Goal: Task Accomplishment & Management: Manage account settings

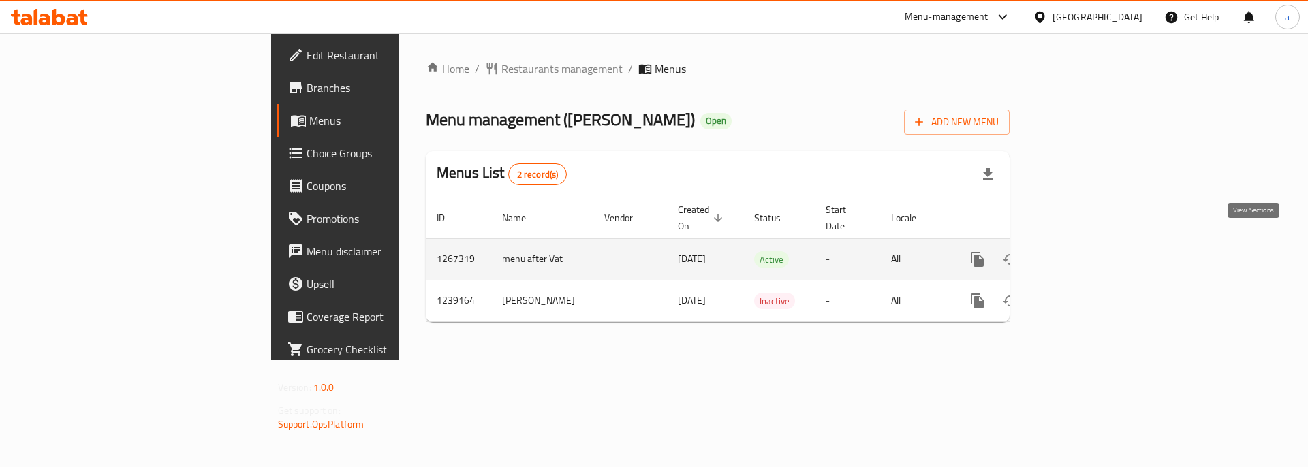
click at [1092, 247] on link "enhanced table" at bounding box center [1076, 259] width 33 height 33
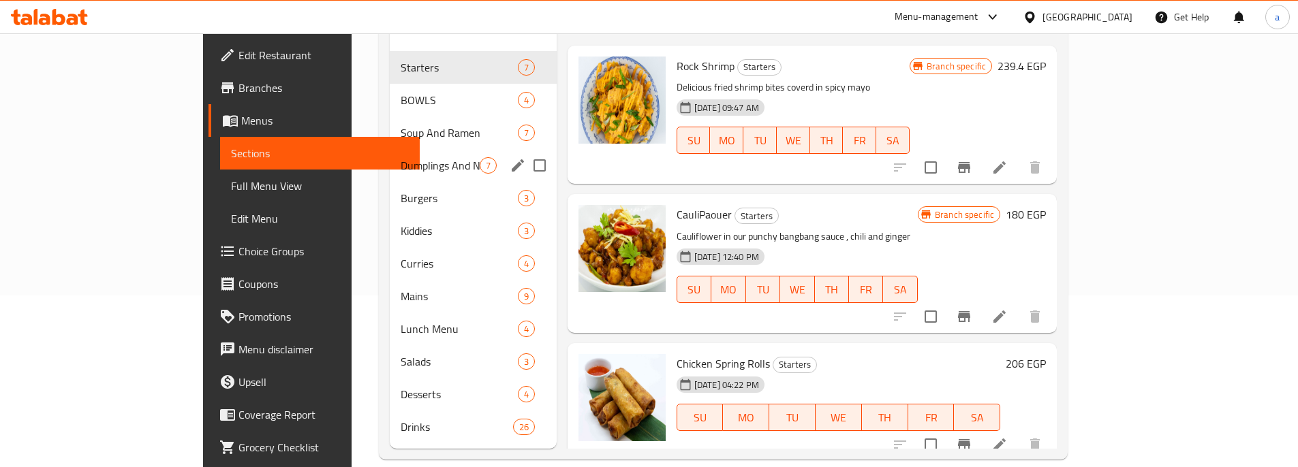
scroll to position [191, 0]
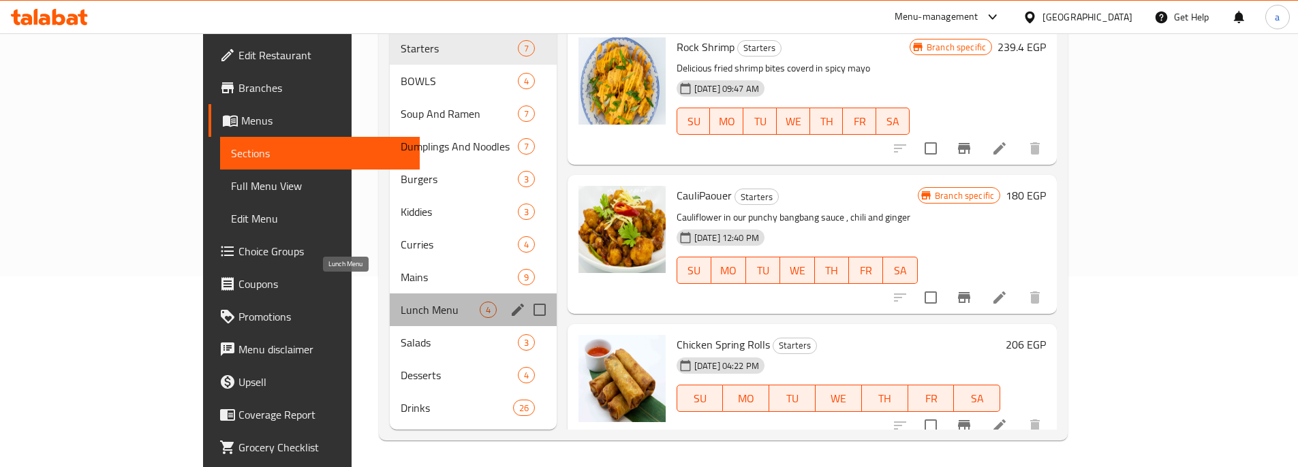
click at [401, 302] on span "Lunch Menu" at bounding box center [440, 310] width 79 height 16
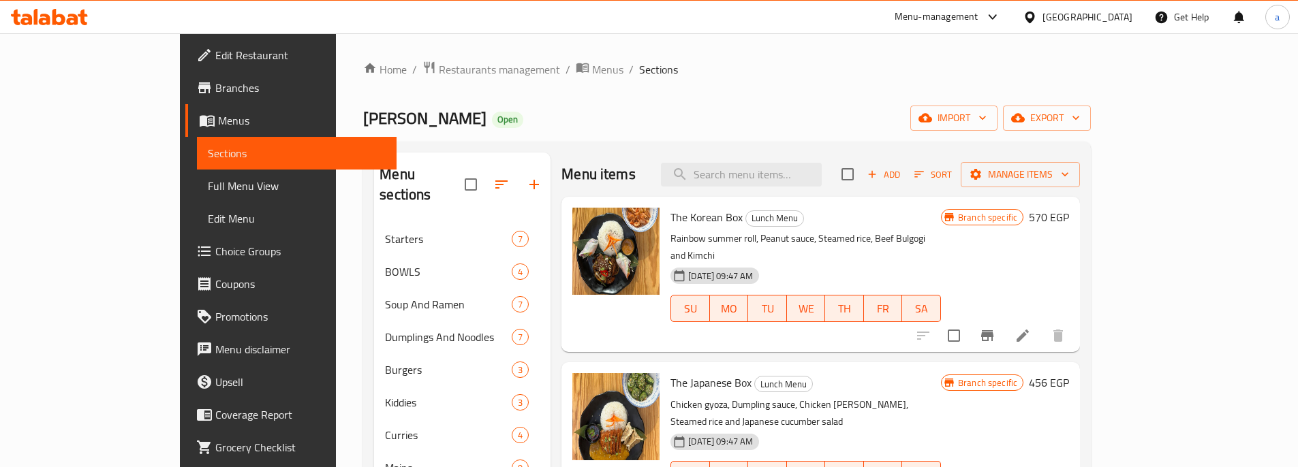
click at [185, 262] on link "Choice Groups" at bounding box center [290, 251] width 211 height 33
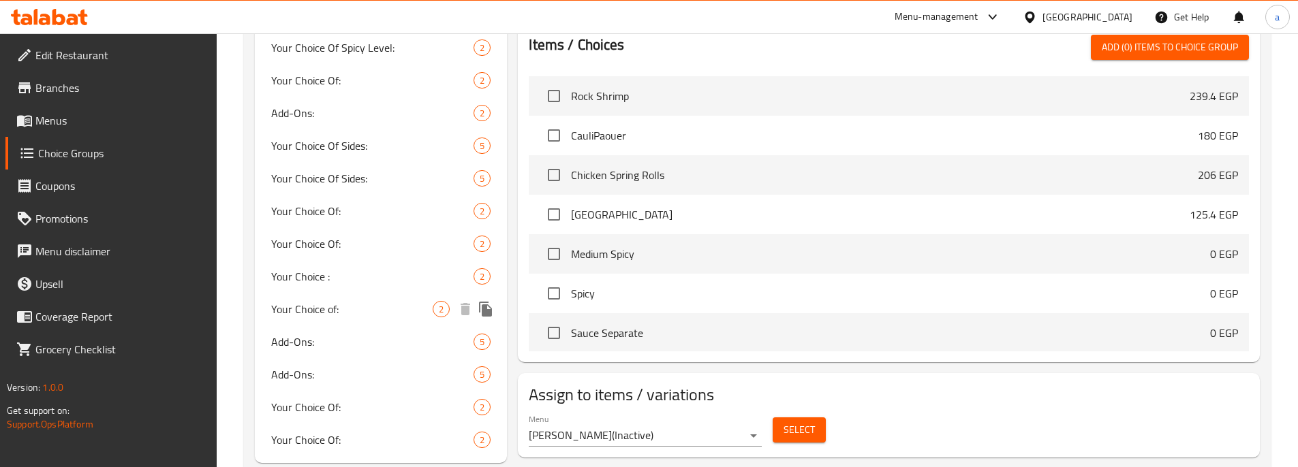
scroll to position [502, 0]
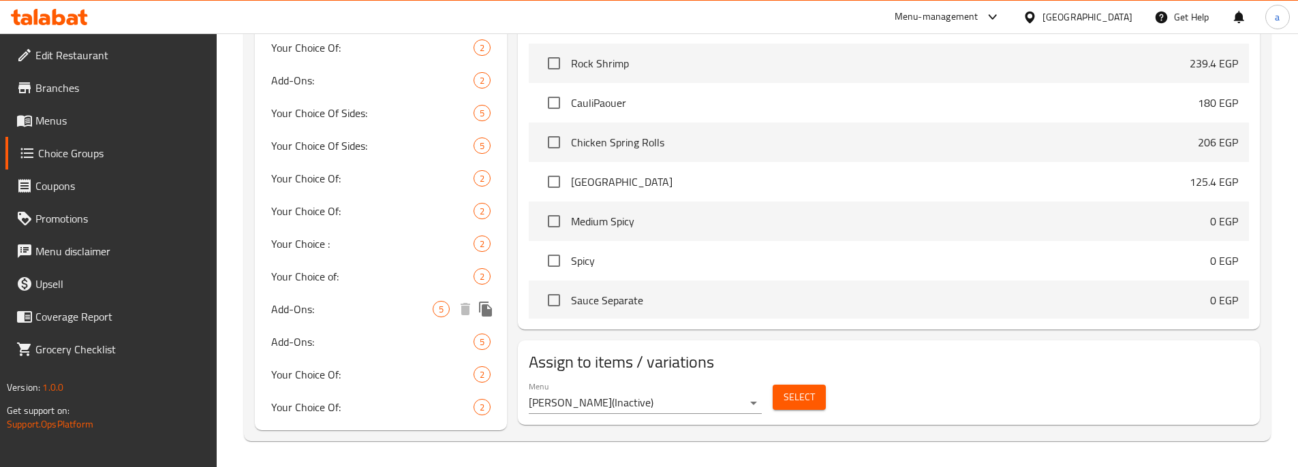
click at [341, 312] on span "Add-Ons:" at bounding box center [352, 309] width 162 height 16
type input "Add-Ons:"
type input "الإضافات:"
type input "0"
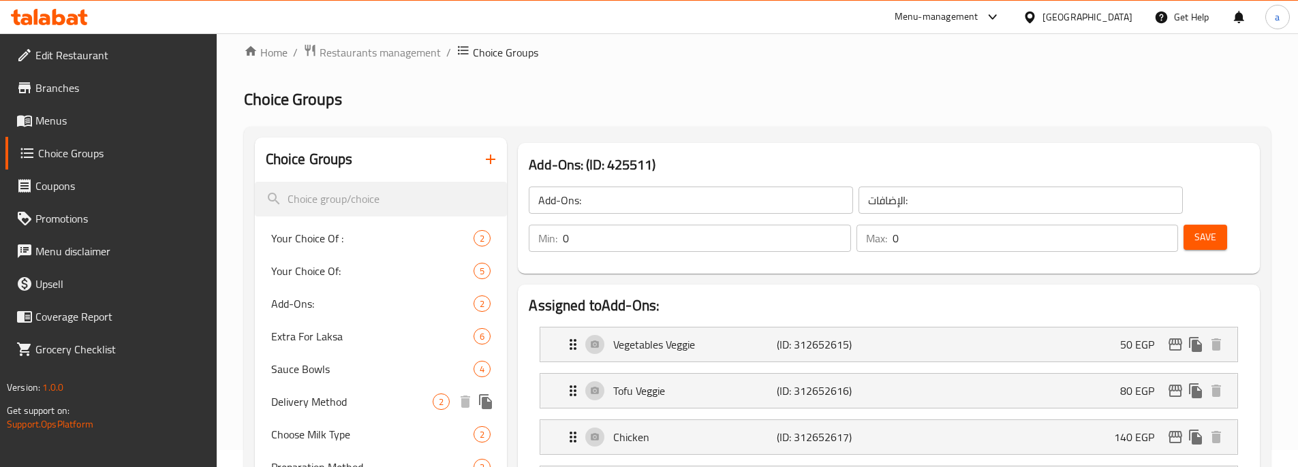
scroll to position [0, 0]
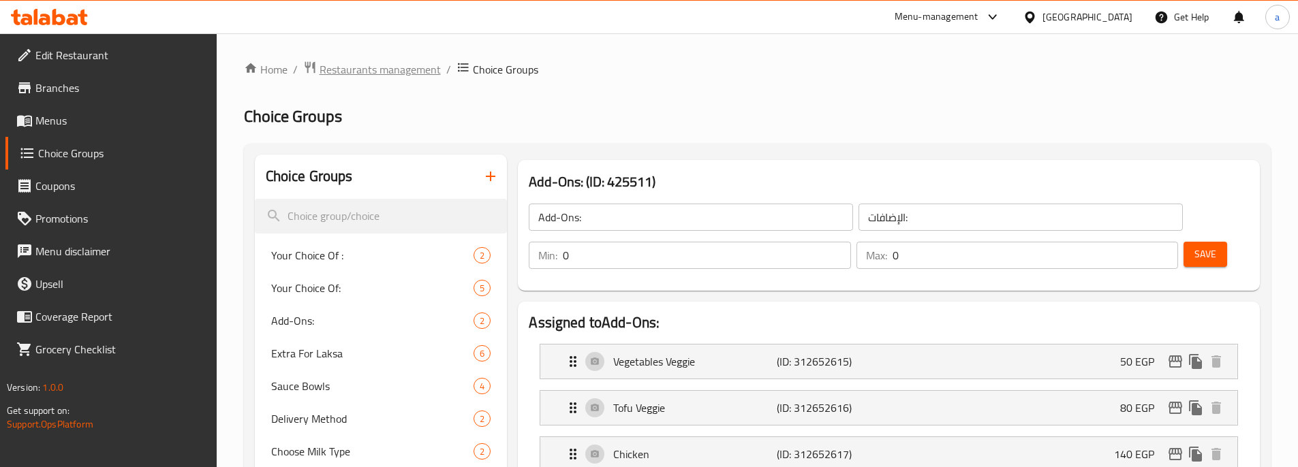
click at [362, 70] on span "Restaurants management" at bounding box center [380, 69] width 121 height 16
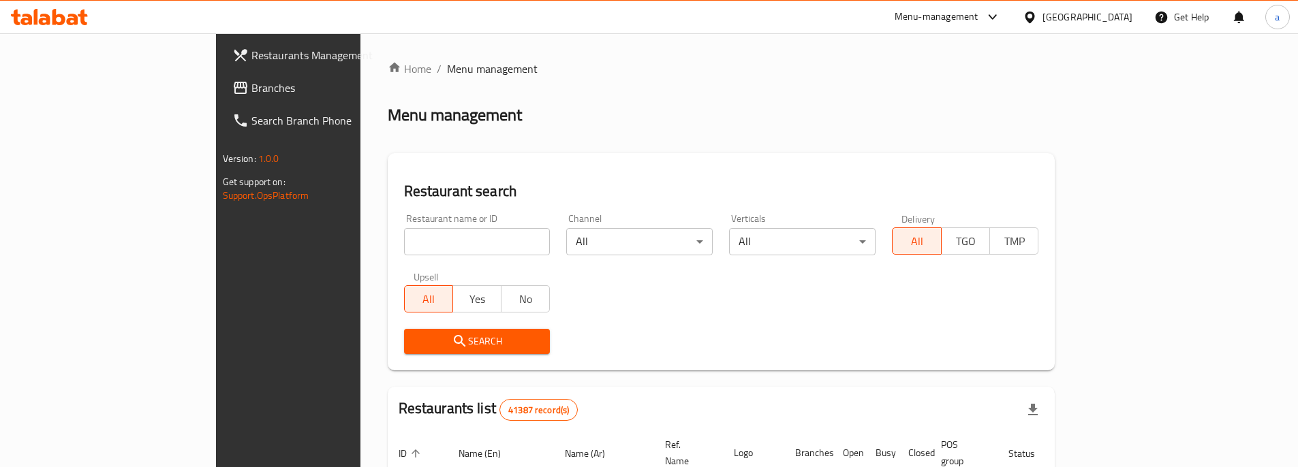
drag, startPoint x: 106, startPoint y: 90, endPoint x: 281, endPoint y: 148, distance: 185.1
click at [251, 90] on span "Branches" at bounding box center [336, 88] width 170 height 16
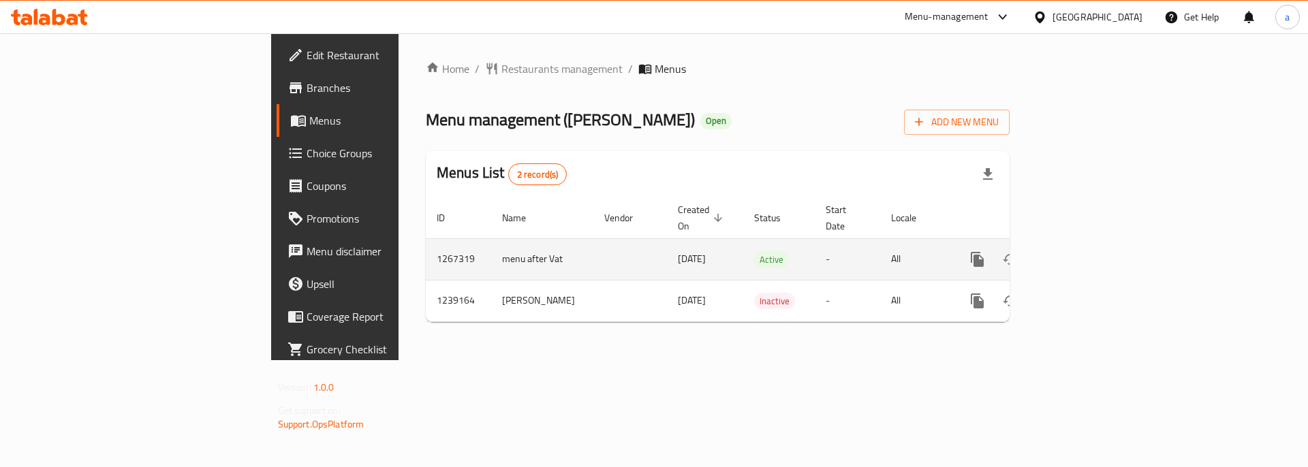
click at [1082, 254] on icon "enhanced table" at bounding box center [1076, 260] width 12 height 12
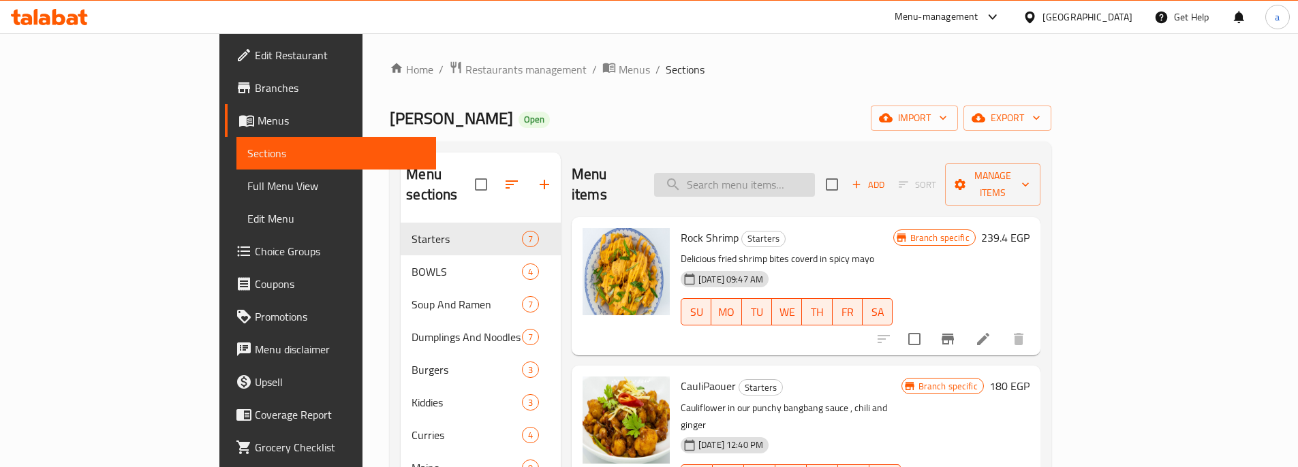
click at [769, 183] on input "search" at bounding box center [734, 185] width 161 height 24
type input "س"
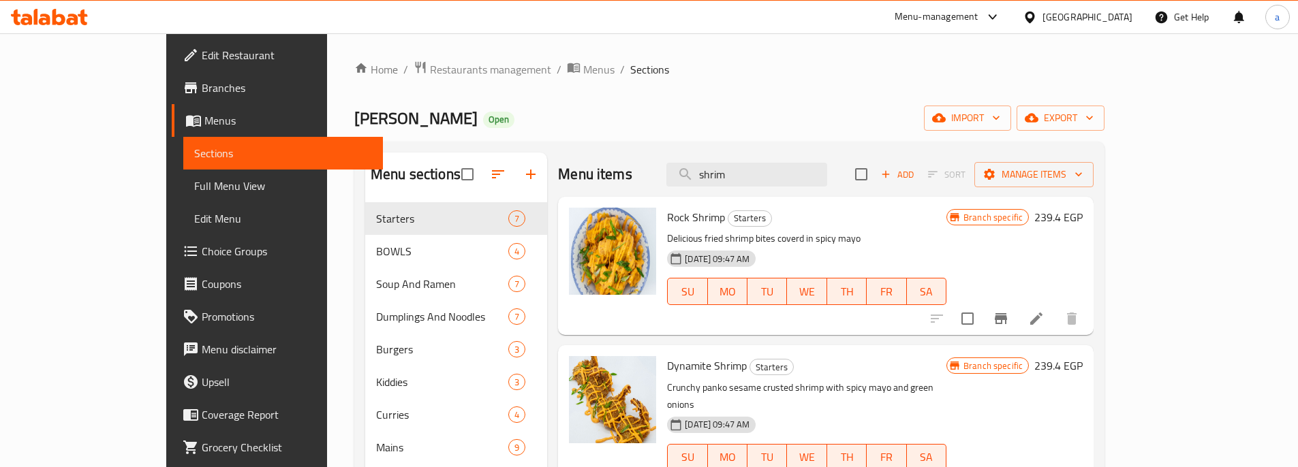
type input "shrim"
click at [202, 255] on span "Choice Groups" at bounding box center [287, 251] width 170 height 16
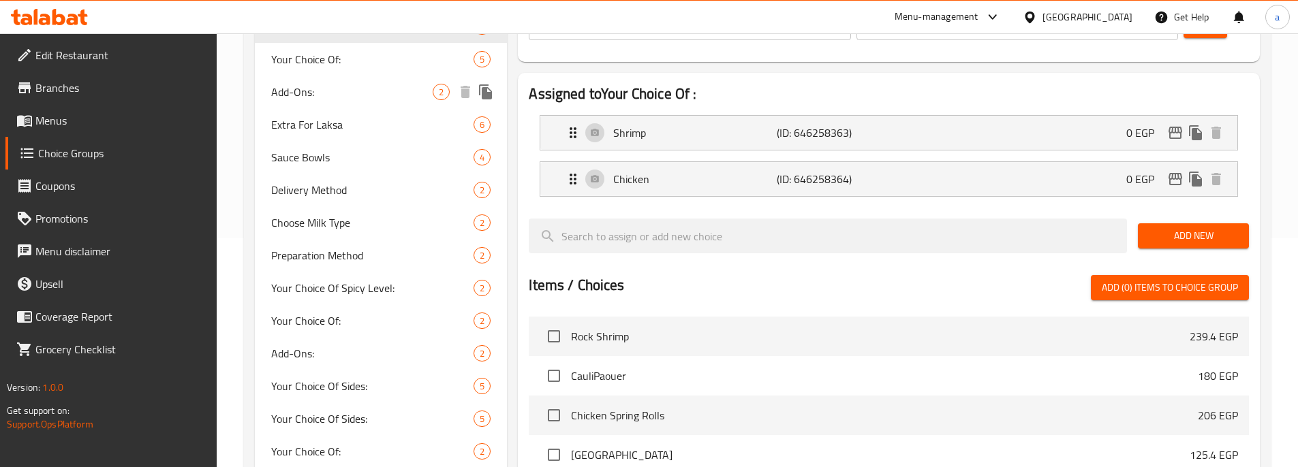
scroll to position [204, 0]
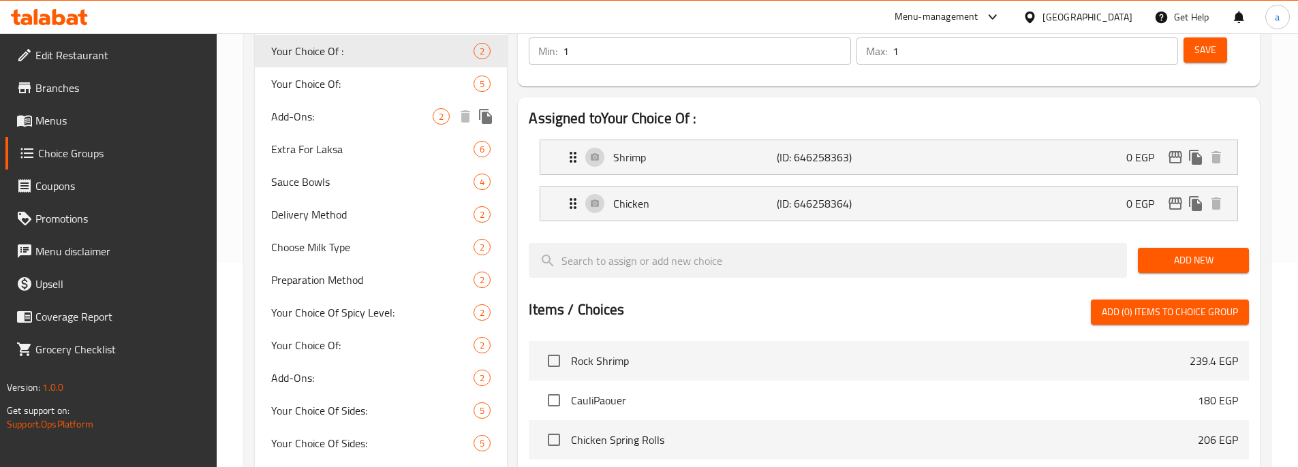
click at [333, 127] on div "Add-Ons: 2" at bounding box center [381, 116] width 253 height 33
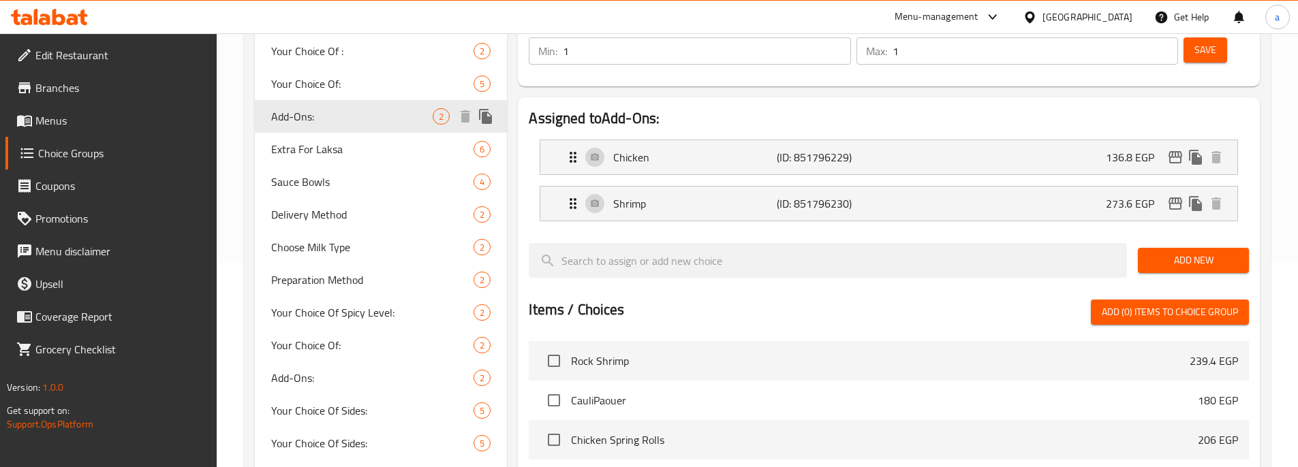
type input "Add-Ons:"
type input "الأضافات:"
type input "0"
click at [333, 375] on span "Add-Ons:" at bounding box center [352, 378] width 162 height 16
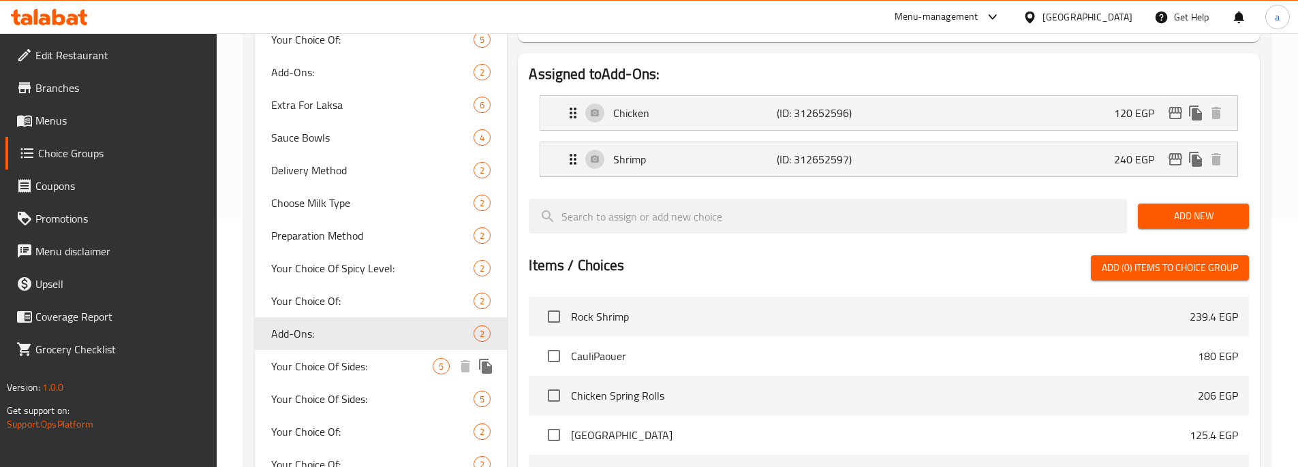
scroll to position [273, 0]
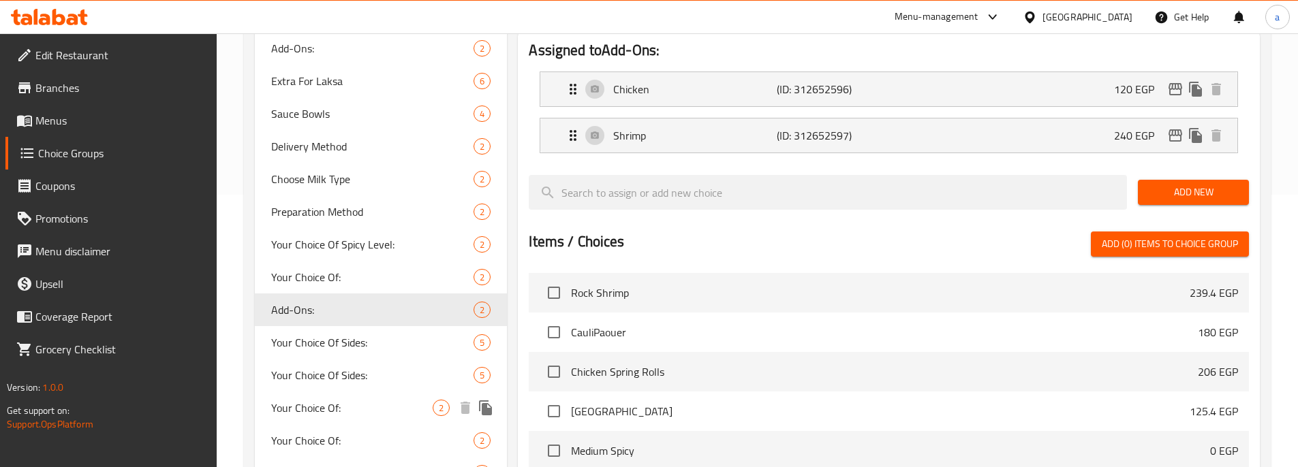
click at [341, 411] on span "Your Choice Of:" at bounding box center [352, 408] width 162 height 16
type input "Your Choice Of:"
type input "إختيارك من:"
type input "1"
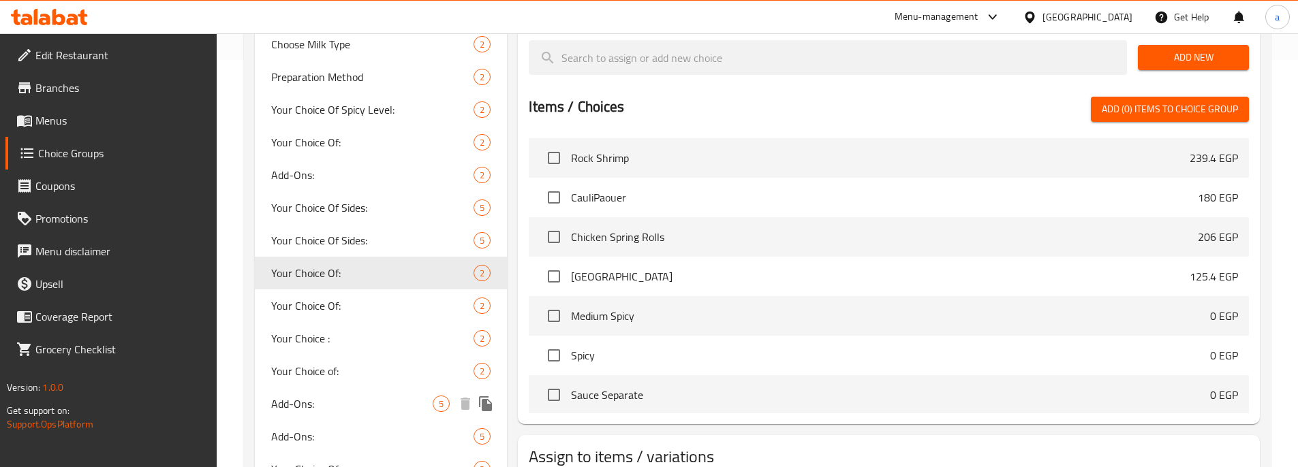
scroll to position [409, 0]
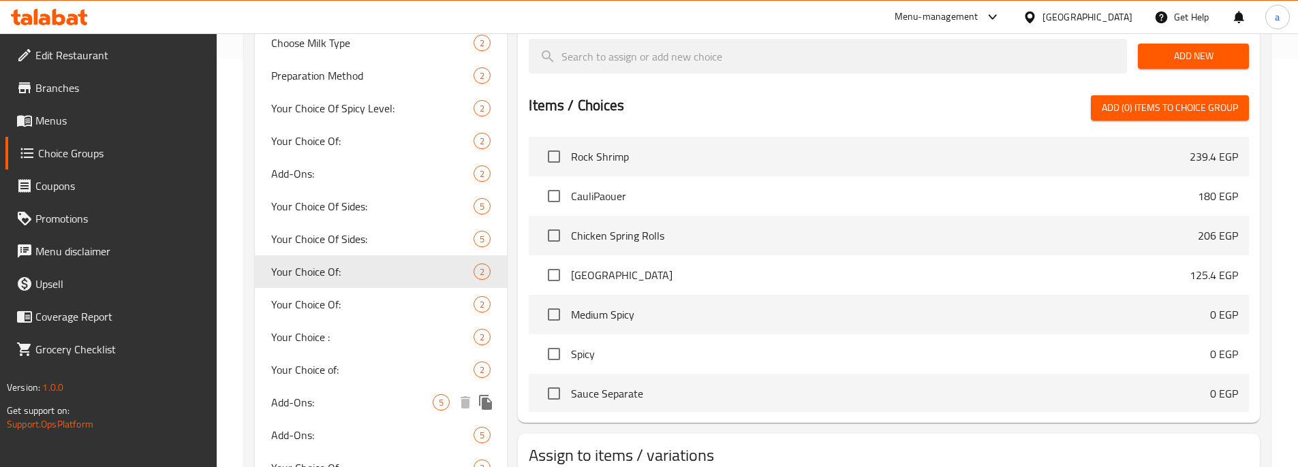
click at [324, 399] on span "Add-Ons:" at bounding box center [352, 403] width 162 height 16
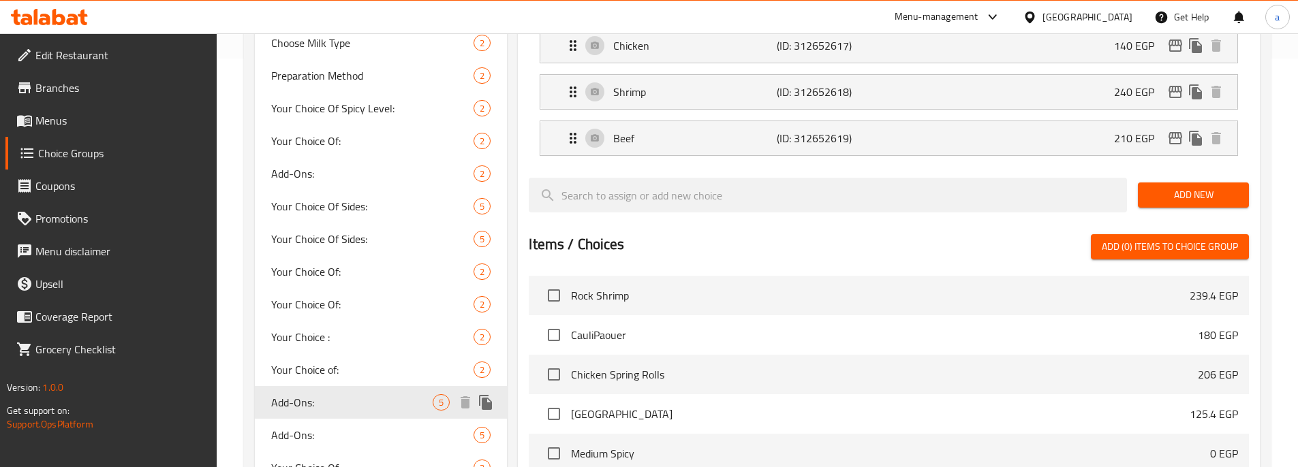
type input "Add-Ons:"
type input "الإضافات:"
type input "0"
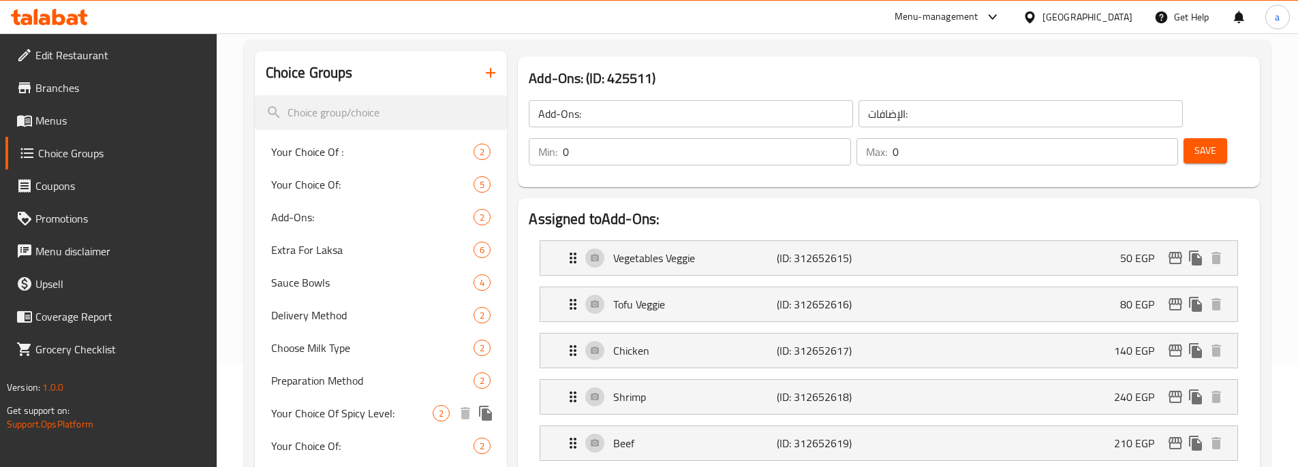
scroll to position [68, 0]
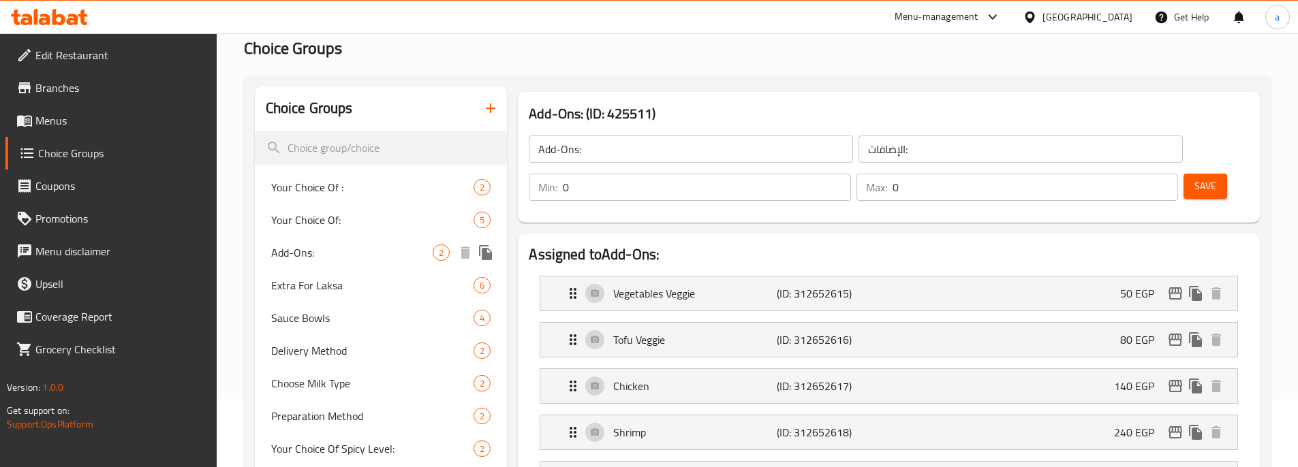
click at [316, 249] on span "Add-Ons:" at bounding box center [352, 253] width 162 height 16
type input "الأضافات:"
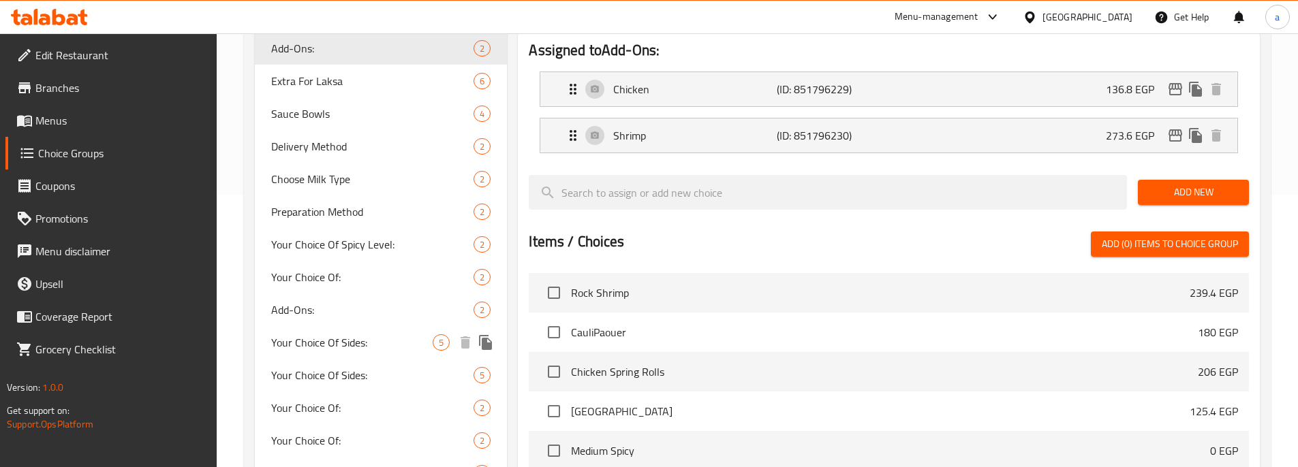
scroll to position [204, 0]
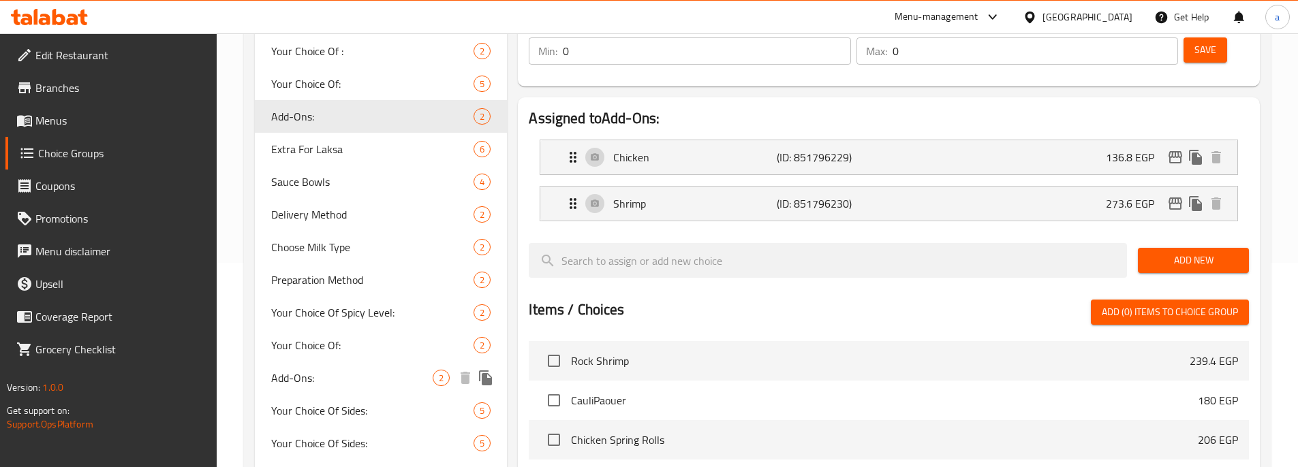
click at [322, 370] on span "Add-Ons:" at bounding box center [352, 378] width 162 height 16
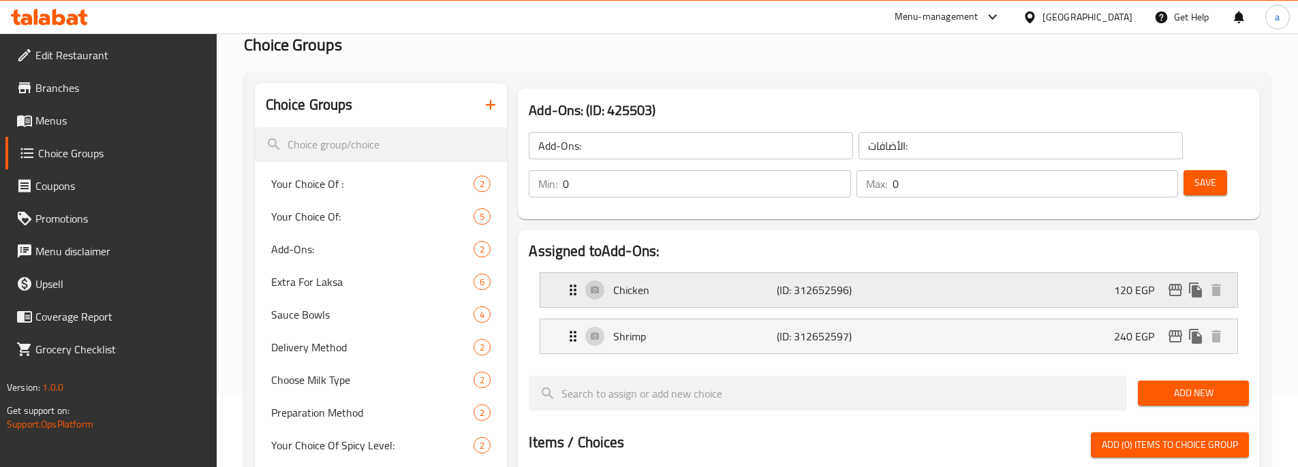
scroll to position [68, 0]
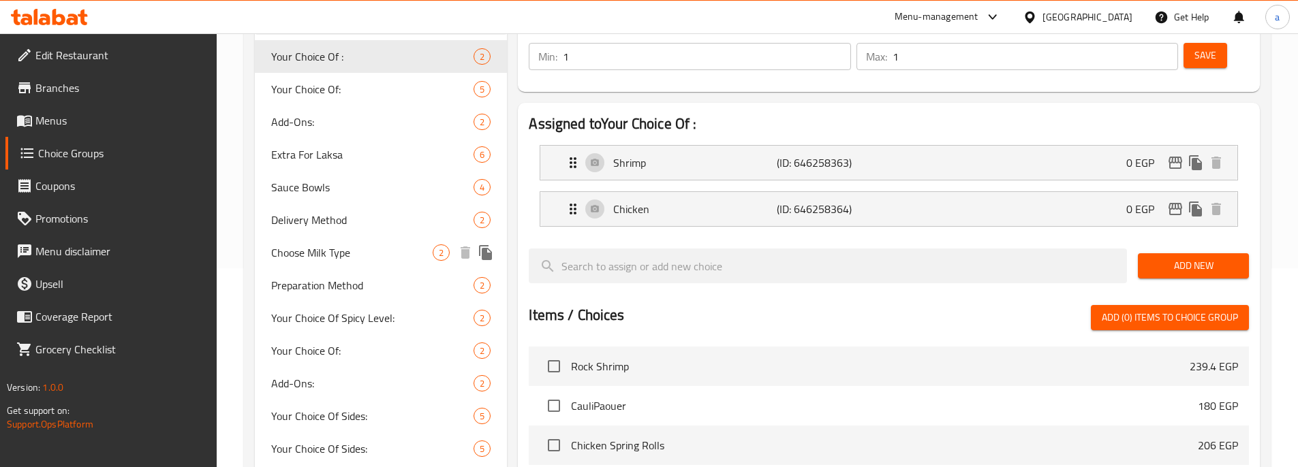
scroll to position [204, 0]
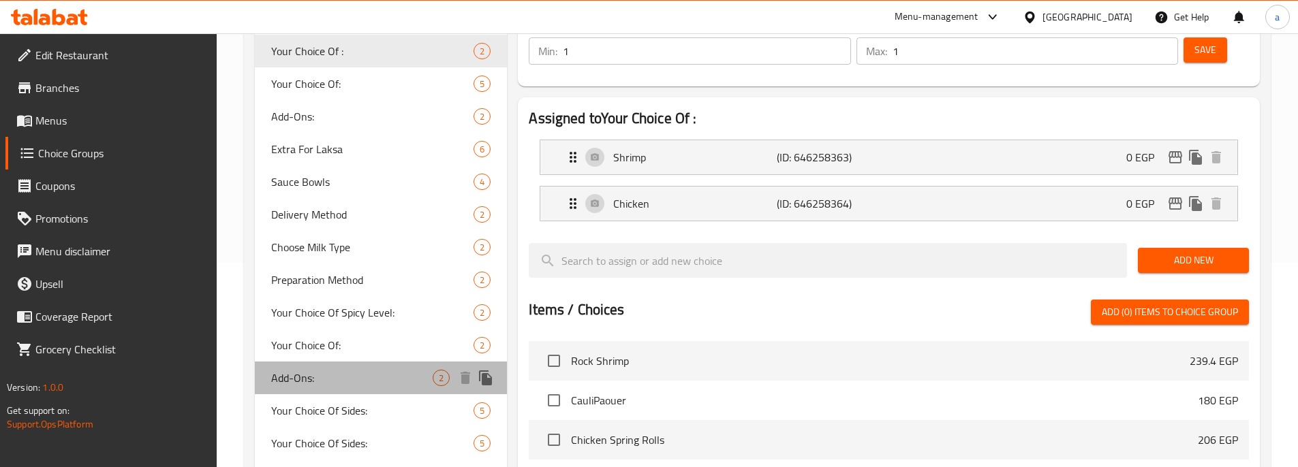
click at [347, 371] on span "Add-Ons:" at bounding box center [352, 378] width 162 height 16
type input "Add-Ons:"
type input "الأضافات:"
type input "0"
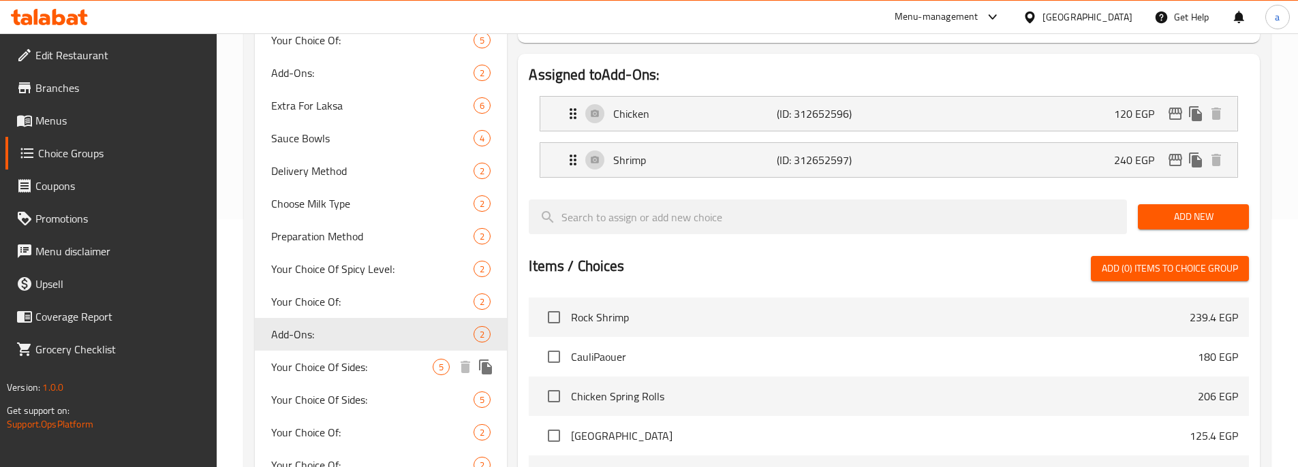
scroll to position [273, 0]
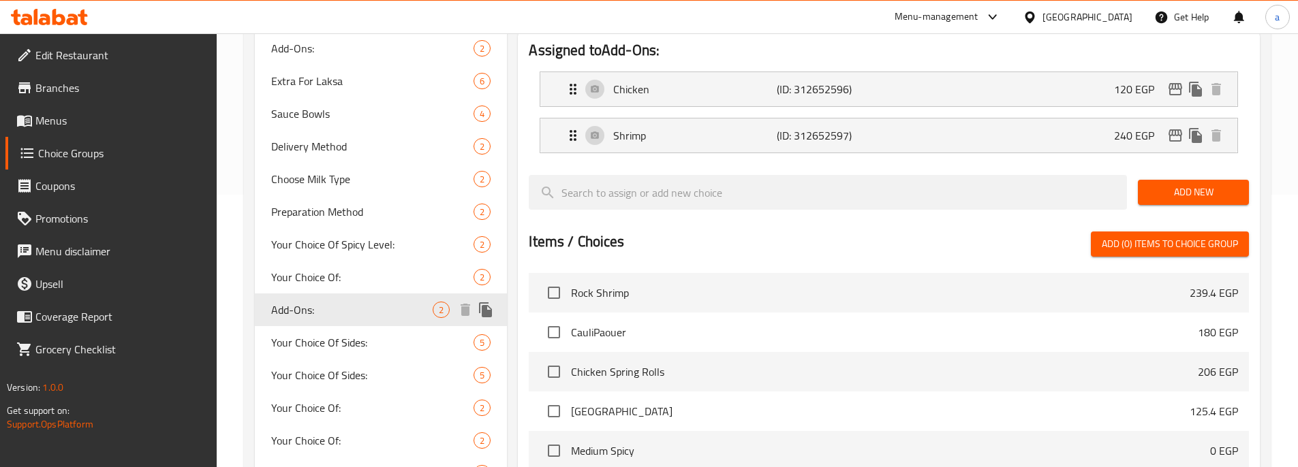
click at [346, 313] on span "Add-Ons:" at bounding box center [352, 310] width 162 height 16
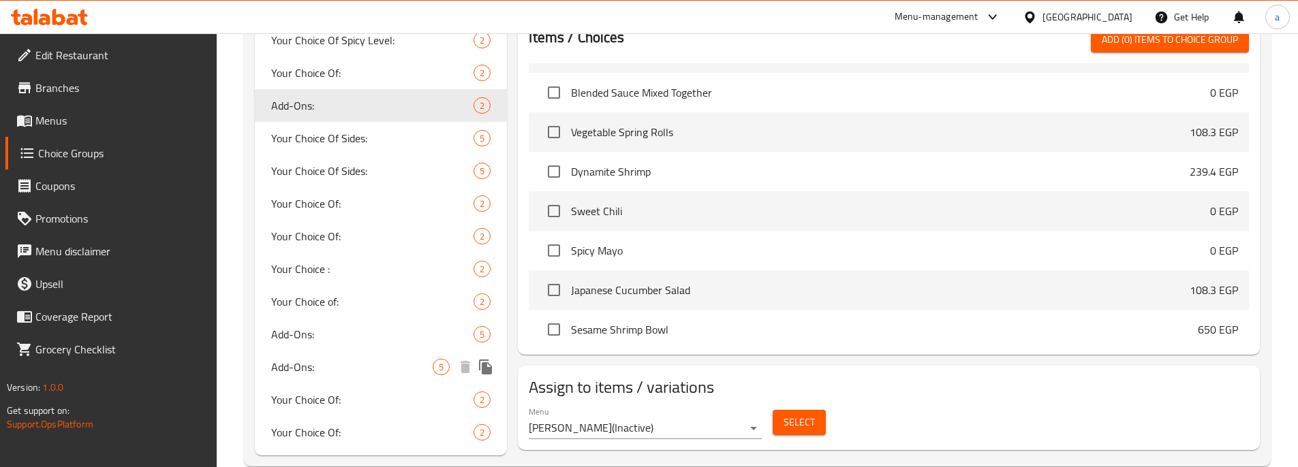
click at [346, 347] on div "Add-Ons: 5" at bounding box center [381, 334] width 253 height 33
type input "الإضافات:"
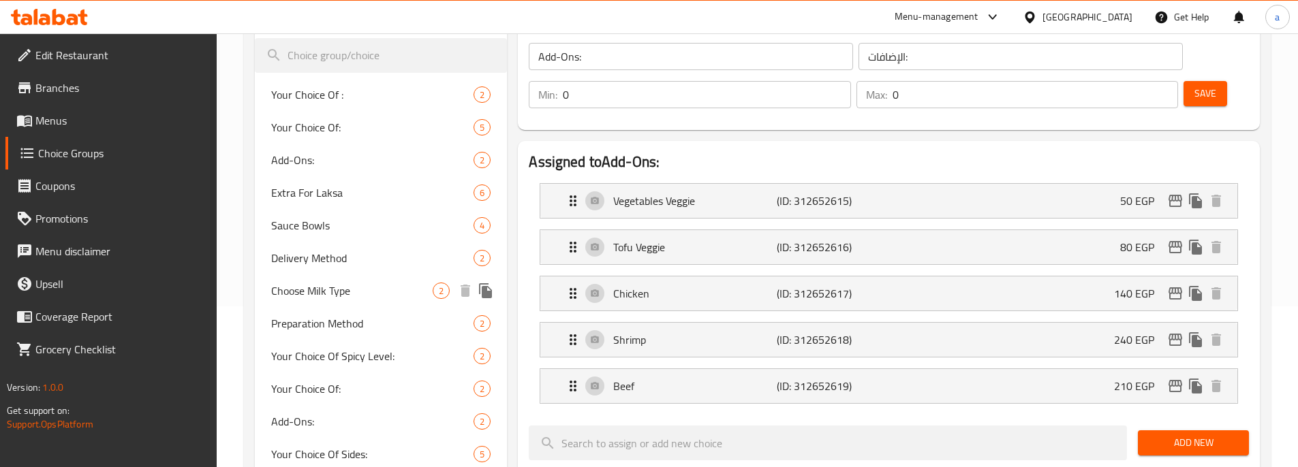
scroll to position [136, 0]
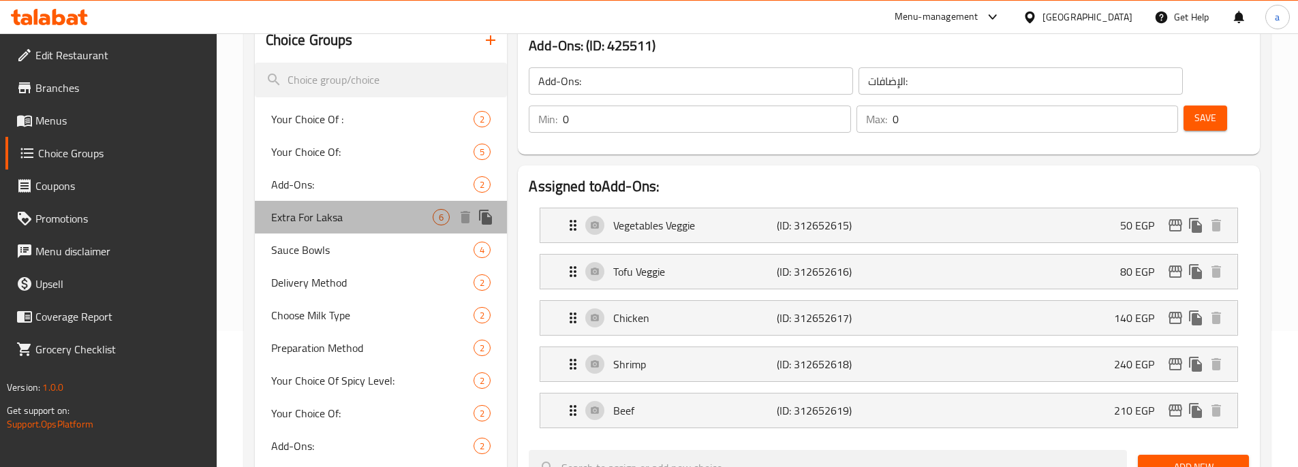
click at [339, 222] on span "Extra For Laksa" at bounding box center [352, 217] width 162 height 16
type input "Extra For Laksa"
type input "اكسترا للاكسا"
type input "1"
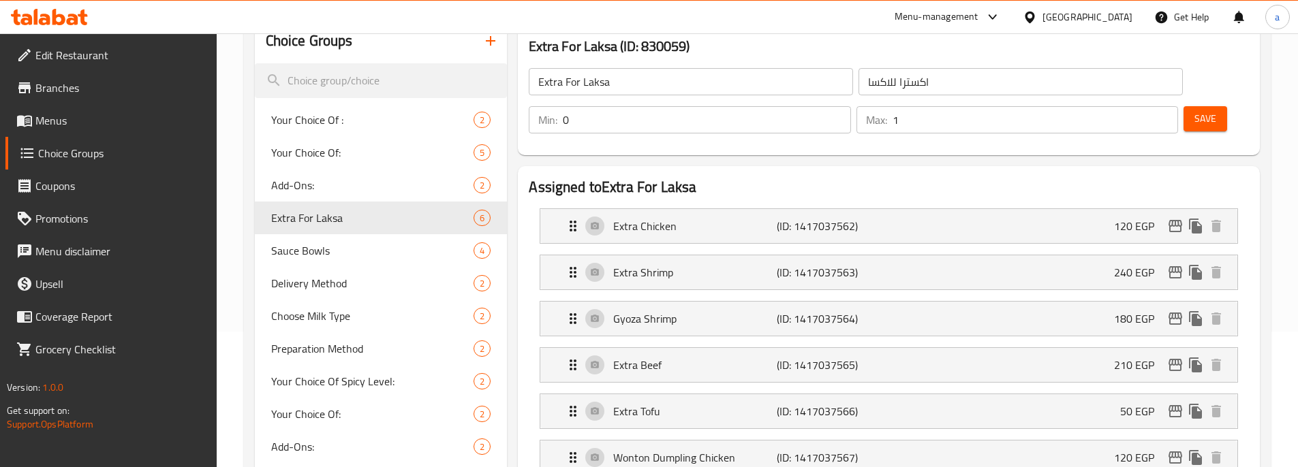
scroll to position [0, 0]
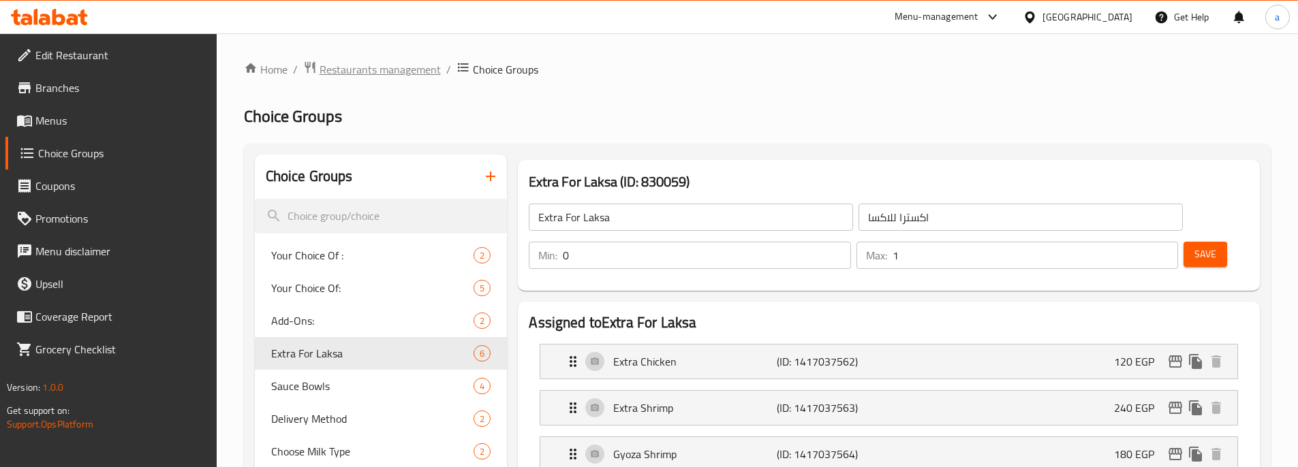
click at [364, 67] on span "Restaurants management" at bounding box center [380, 69] width 121 height 16
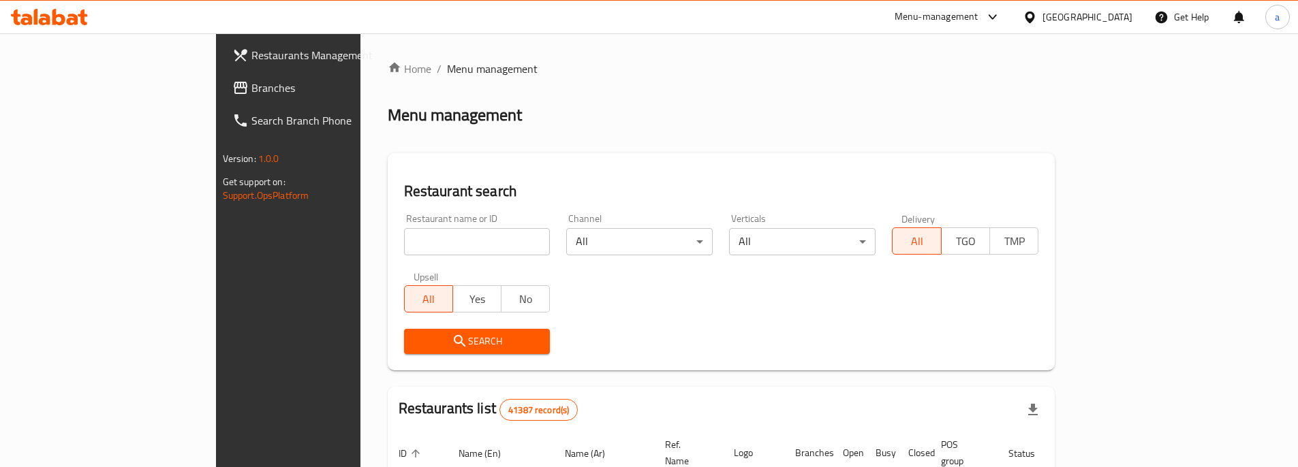
click at [251, 85] on span "Branches" at bounding box center [336, 88] width 170 height 16
